Goal: Navigation & Orientation: Find specific page/section

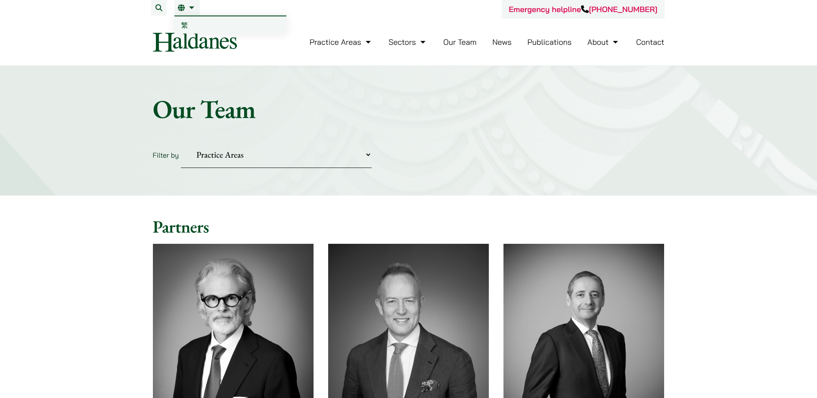
click at [189, 6] on link "EN" at bounding box center [187, 7] width 19 height 7
click at [182, 24] on span "繁" at bounding box center [184, 25] width 7 height 9
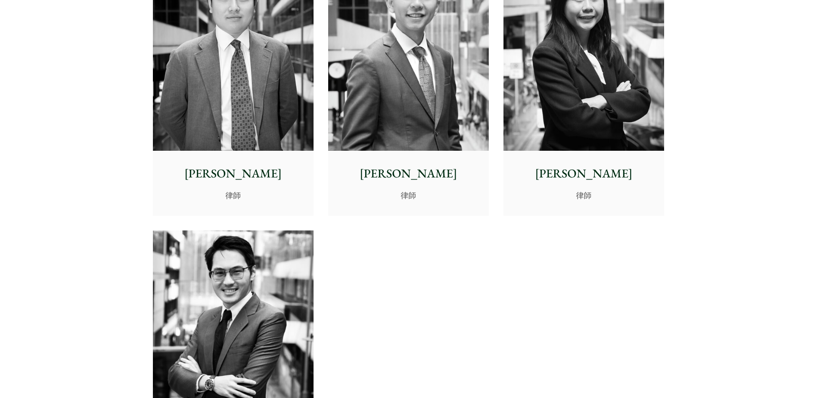
scroll to position [3359, 0]
